Goal: Information Seeking & Learning: Learn about a topic

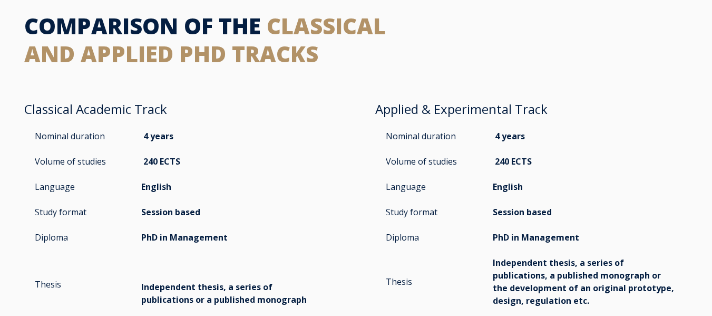
scroll to position [1580, 0]
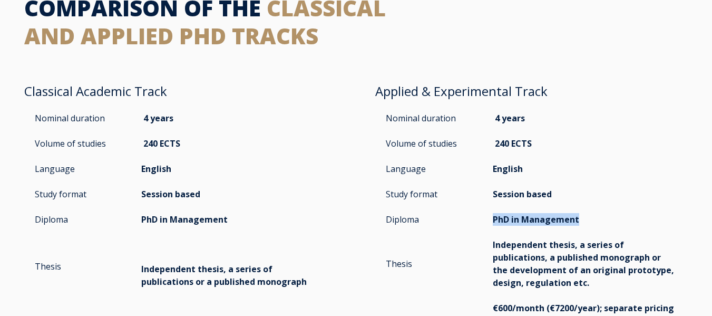
drag, startPoint x: 495, startPoint y: 222, endPoint x: 592, endPoint y: 216, distance: 97.6
click at [592, 216] on p "PhD in Management" at bounding box center [584, 219] width 184 height 13
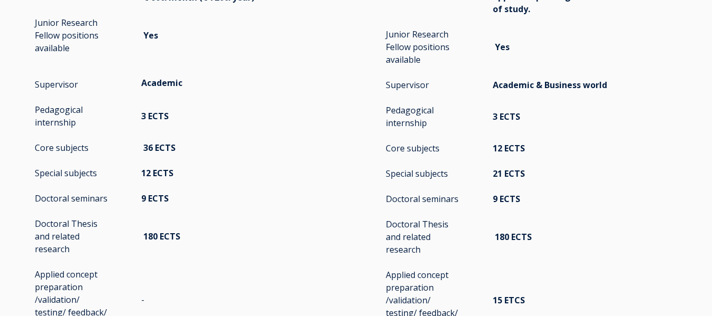
scroll to position [1844, 0]
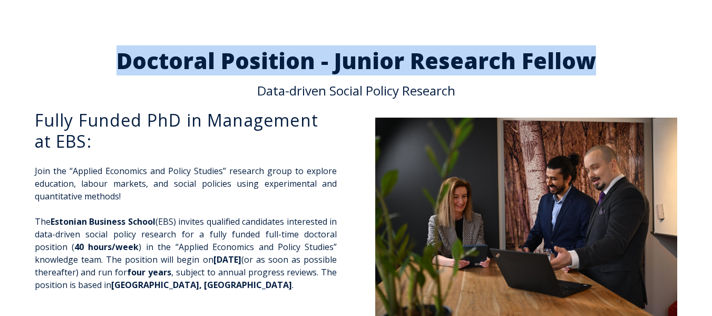
drag, startPoint x: 122, startPoint y: 62, endPoint x: 594, endPoint y: 55, distance: 472.5
click at [594, 55] on h2 "Doctoral Position - Junior Research Fellow" at bounding box center [356, 61] width 664 height 22
copy h2 "Doctoral Position - Junior Research Fellow"
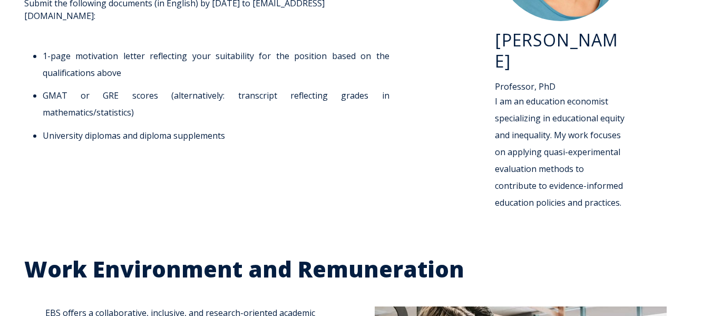
scroll to position [1369, 0]
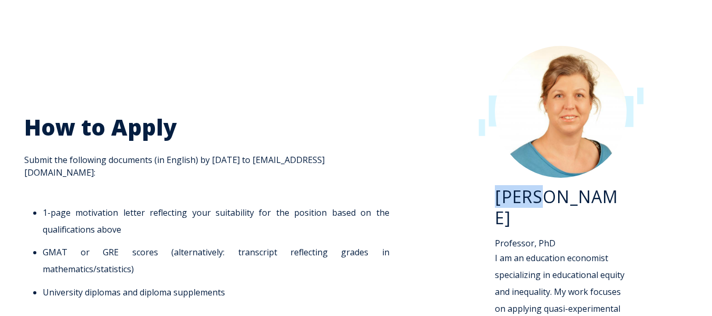
drag, startPoint x: 492, startPoint y: 202, endPoint x: 536, endPoint y: 198, distance: 44.4
click at [536, 198] on div "[PERSON_NAME] Professor, PhD I am an education economist specializing in educat…" at bounding box center [560, 212] width 254 height 355
copy h3 "Kaire"
click at [173, 214] on li "1-page motivation letter reflecting your suitability for the position based on …" at bounding box center [216, 221] width 347 height 34
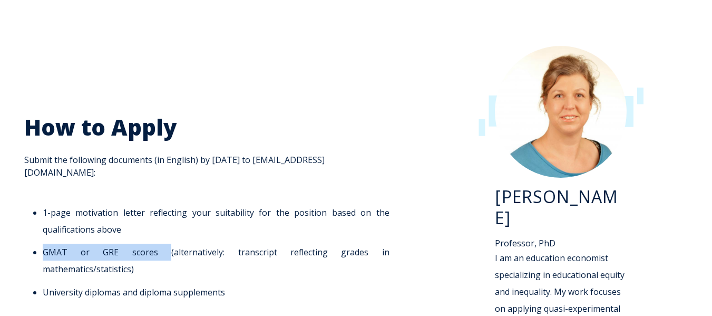
drag, startPoint x: 44, startPoint y: 244, endPoint x: 124, endPoint y: 238, distance: 80.8
click at [124, 243] on li "GMAT or GRE scores (alternatively: transcript reflecting grades in mathematics/…" at bounding box center [216, 260] width 347 height 34
copy li "GMAT or GRE scores"
click at [259, 216] on li "1-page motivation letter reflecting your suitability for the position based on …" at bounding box center [216, 221] width 347 height 34
click at [655, 147] on div at bounding box center [560, 112] width 233 height 132
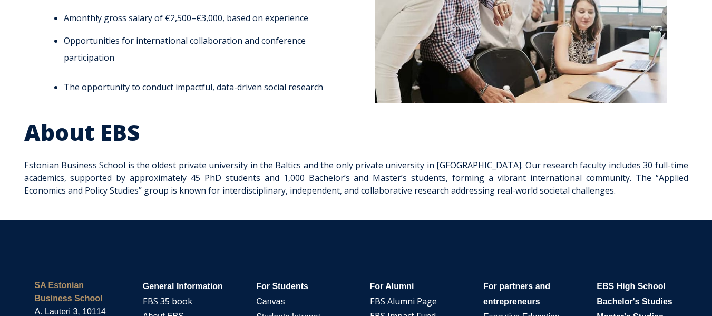
scroll to position [1949, 0]
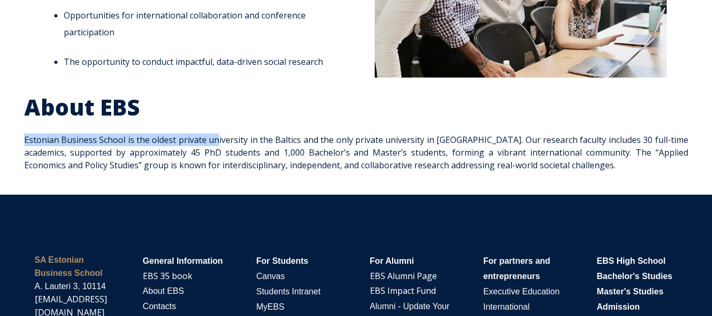
drag, startPoint x: 26, startPoint y: 119, endPoint x: 221, endPoint y: 115, distance: 195.5
click at [221, 133] on p "Estonian Business School is the oldest private university in the Baltics and th…" at bounding box center [356, 152] width 664 height 38
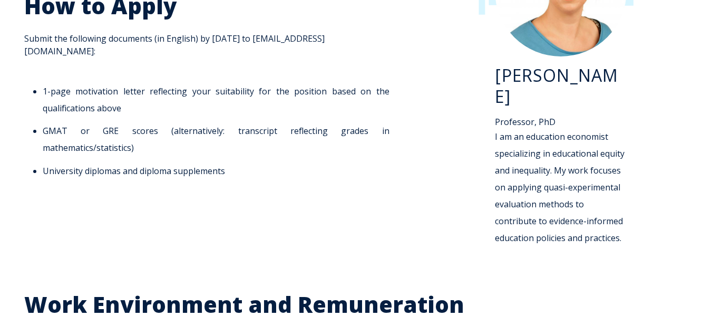
scroll to position [1475, 0]
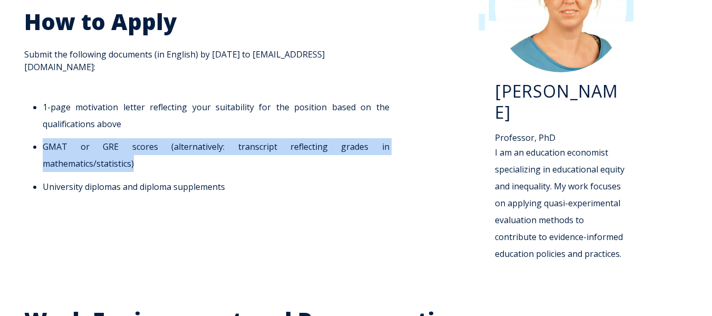
drag, startPoint x: 44, startPoint y: 139, endPoint x: 391, endPoint y: 133, distance: 346.6
click at [391, 133] on ul "1-page motivation letter reflecting your suitability for the position based on …" at bounding box center [209, 146] width 371 height 96
copy li "GMAT or GRE scores (alternatively: transcript reflecting grades in mathematics/…"
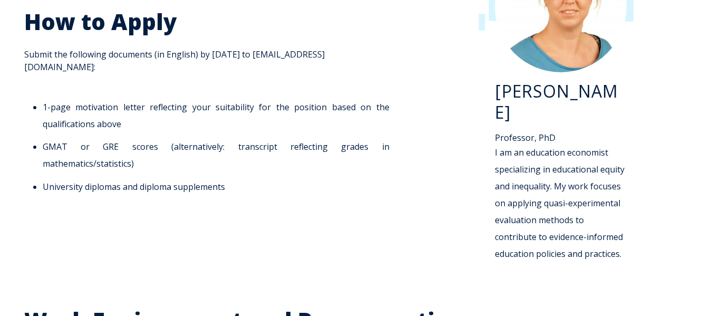
click at [254, 148] on ul "1-page motivation letter reflecting your suitability for the position based on …" at bounding box center [209, 146] width 371 height 96
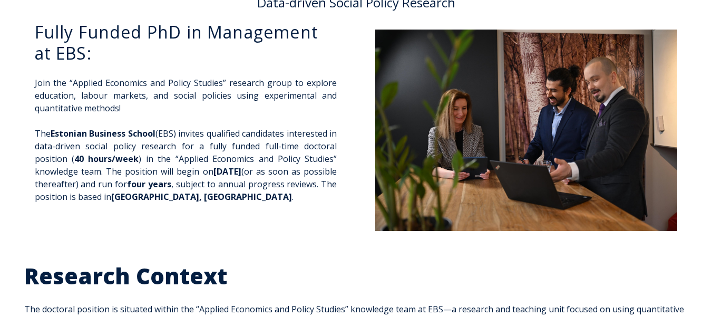
scroll to position [0, 0]
